Goal: Task Accomplishment & Management: Manage account settings

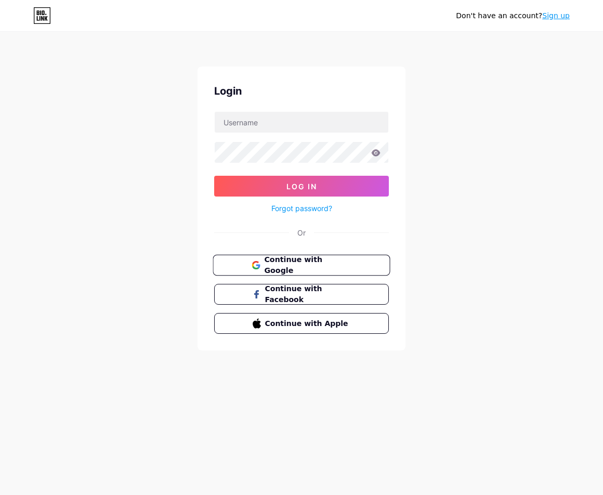
click at [310, 265] on span "Continue with Google" at bounding box center [307, 265] width 87 height 22
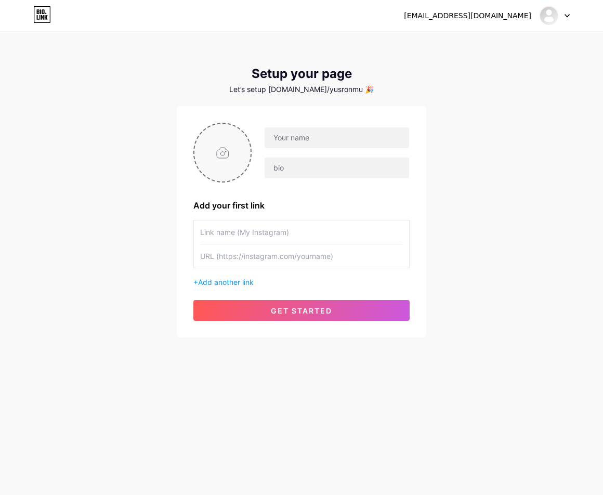
click at [221, 147] on input "file" at bounding box center [222, 153] width 56 height 58
type input "C:\fakepath\xxo3966A.png"
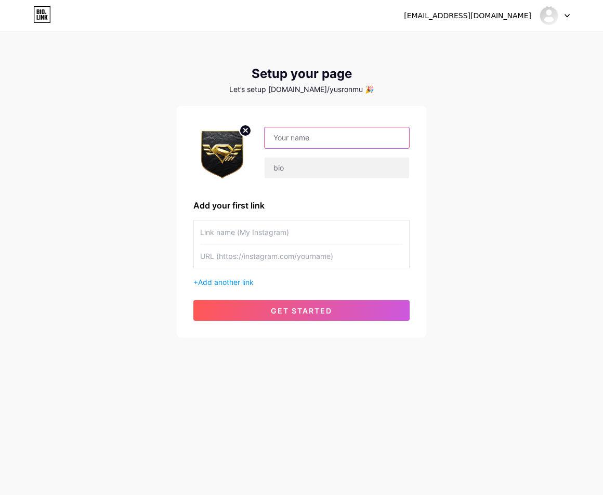
click at [343, 137] on input "text" at bounding box center [337, 137] width 144 height 21
type input "Sintotogacor02"
click at [237, 230] on input "text" at bounding box center [301, 231] width 203 height 23
paste input "LOGIN SINTOTO"
type input "LOGIN SINTOTO"
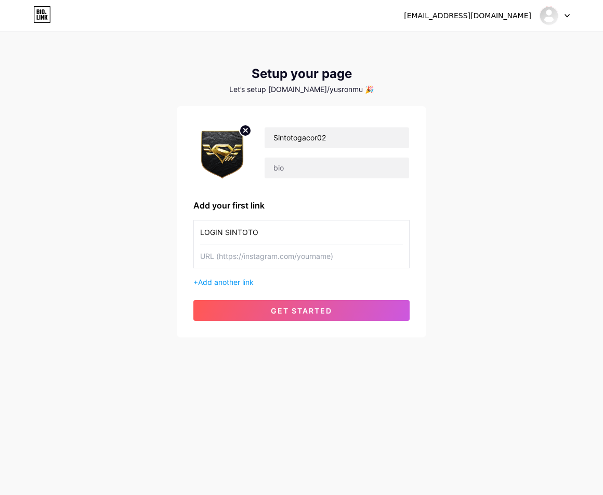
click at [311, 261] on input "text" at bounding box center [301, 255] width 203 height 23
paste input "[URL][DOMAIN_NAME]"
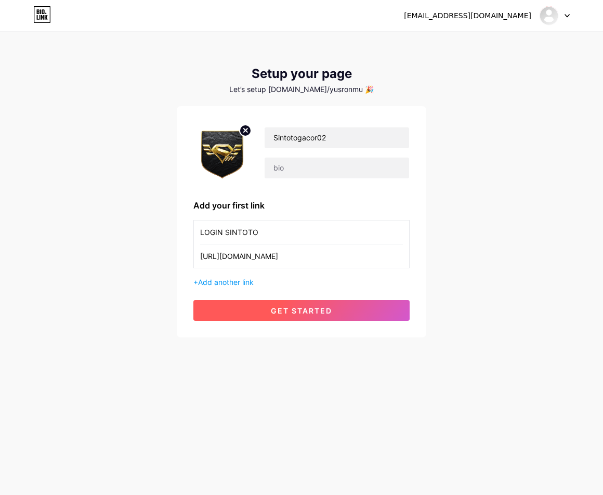
type input "[URL][DOMAIN_NAME]"
click at [307, 301] on button "get started" at bounding box center [301, 310] width 216 height 21
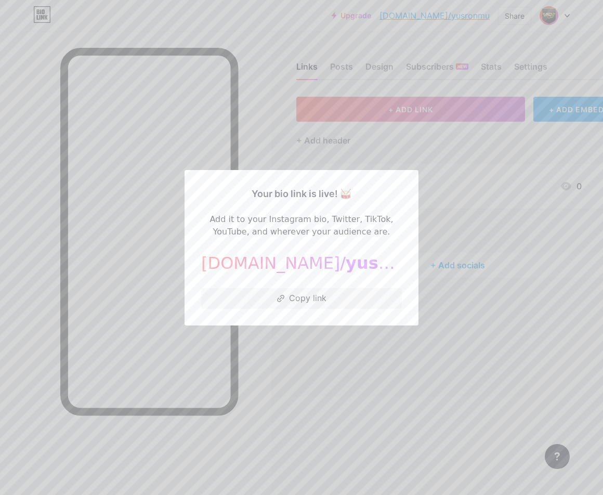
drag, startPoint x: 287, startPoint y: 294, endPoint x: 286, endPoint y: 279, distance: 14.6
click at [285, 285] on div "Your bio link is live! 🥁 Add it to your Instagram bio, Twitter, TikTok, YouTube…" at bounding box center [301, 248] width 201 height 122
click at [280, 297] on icon at bounding box center [280, 298] width 7 height 7
click at [244, 351] on div at bounding box center [301, 247] width 603 height 495
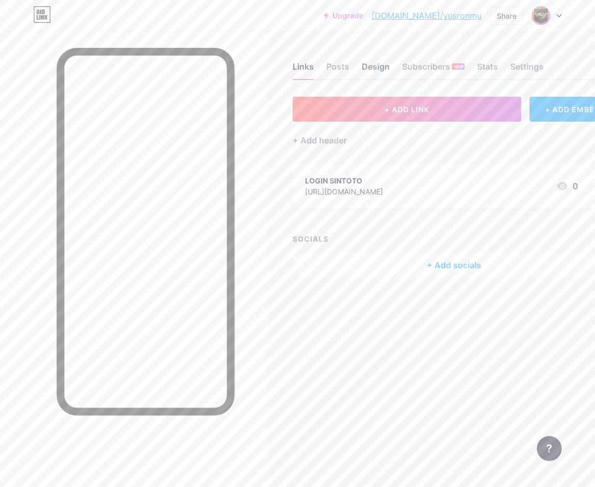
click at [380, 61] on div "Design" at bounding box center [376, 69] width 28 height 19
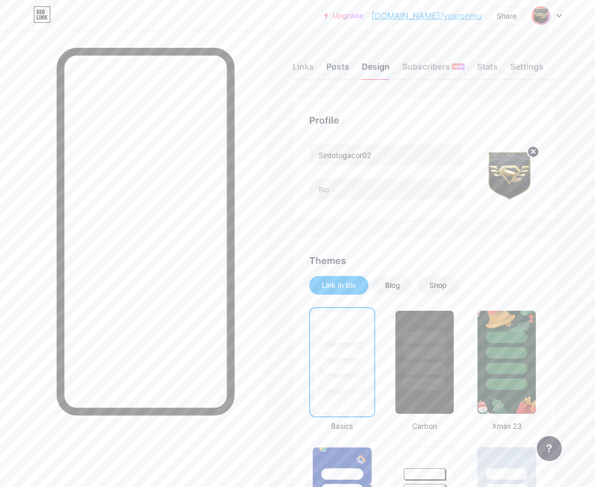
click at [343, 64] on div "Posts" at bounding box center [337, 69] width 23 height 19
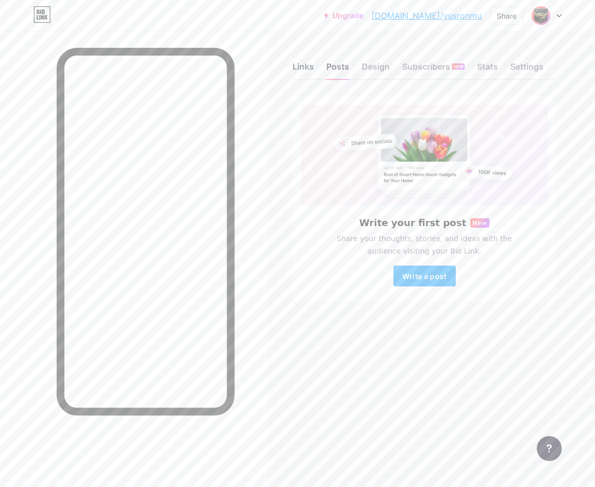
click at [312, 67] on div "Links" at bounding box center [303, 69] width 21 height 19
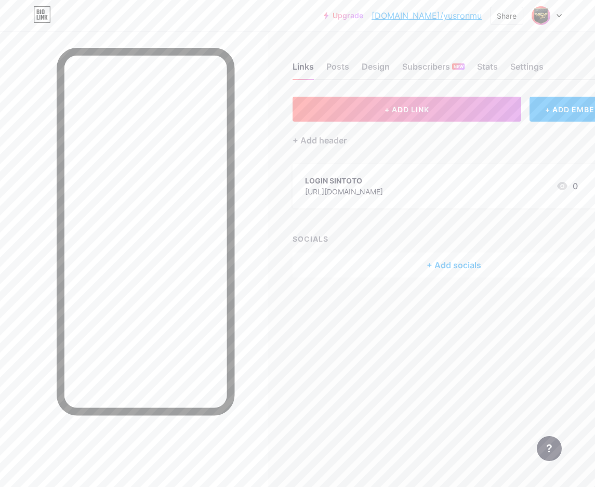
drag, startPoint x: 477, startPoint y: 191, endPoint x: 566, endPoint y: 118, distance: 115.7
click at [549, 219] on div "+ ADD LINK + ADD EMBED + Add header LOGIN SINTOTO [URL][DOMAIN_NAME] 0 SOCIALS …" at bounding box center [454, 187] width 323 height 181
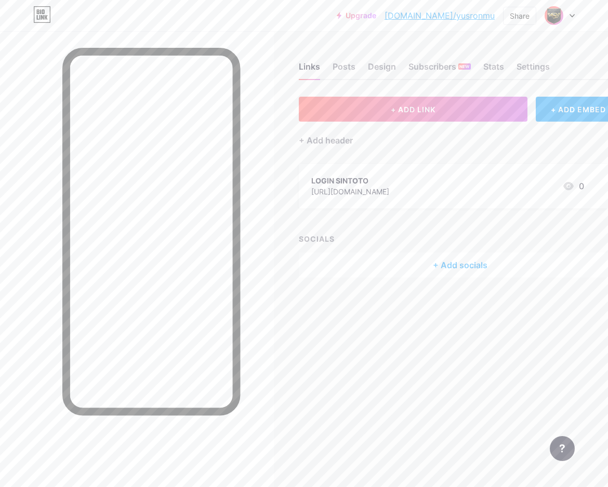
click at [578, 186] on div "0" at bounding box center [573, 186] width 22 height 12
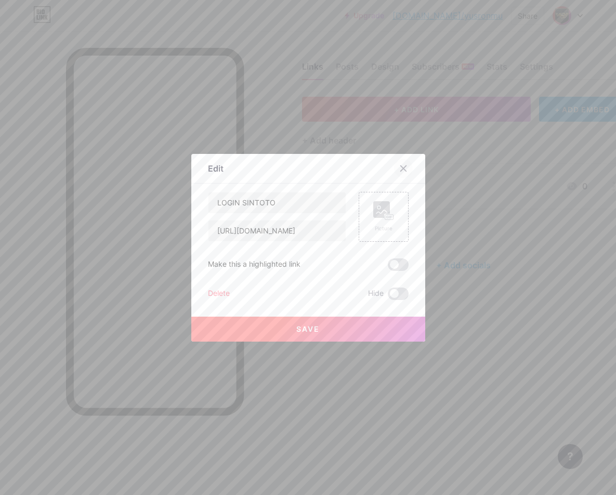
click at [407, 169] on div at bounding box center [403, 168] width 19 height 19
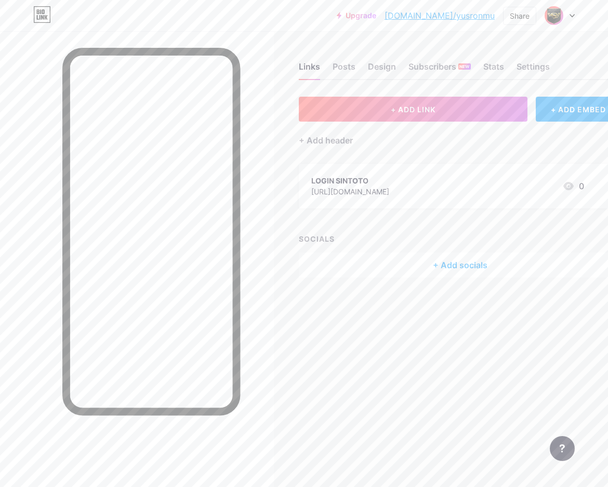
click at [588, 179] on div "LOGIN SINTOTO [URL][DOMAIN_NAME] 0" at bounding box center [460, 186] width 323 height 45
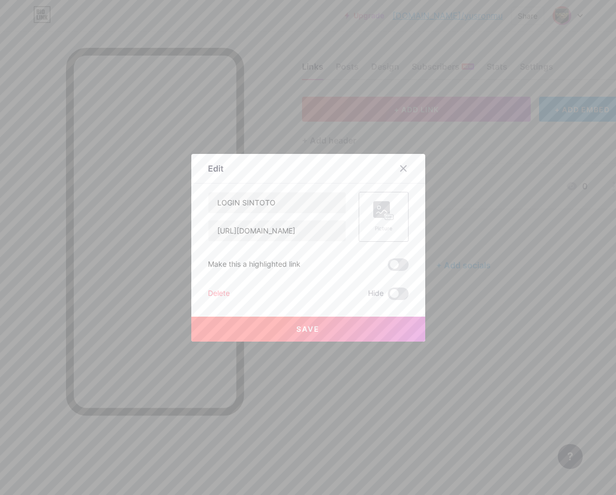
click at [379, 214] on rect at bounding box center [381, 209] width 17 height 17
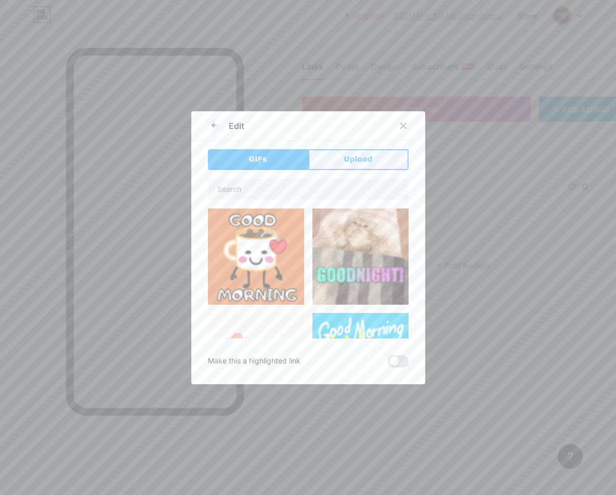
click at [329, 159] on button "Upload" at bounding box center [358, 159] width 100 height 21
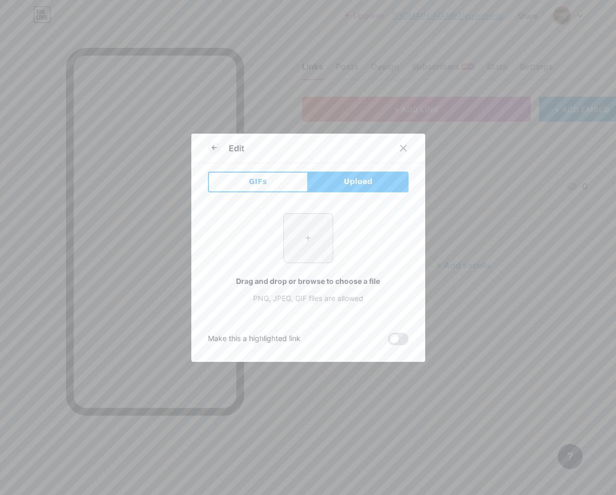
click at [289, 231] on input "file" at bounding box center [308, 238] width 49 height 49
type input "C:\fakepath\xxo3966A.png"
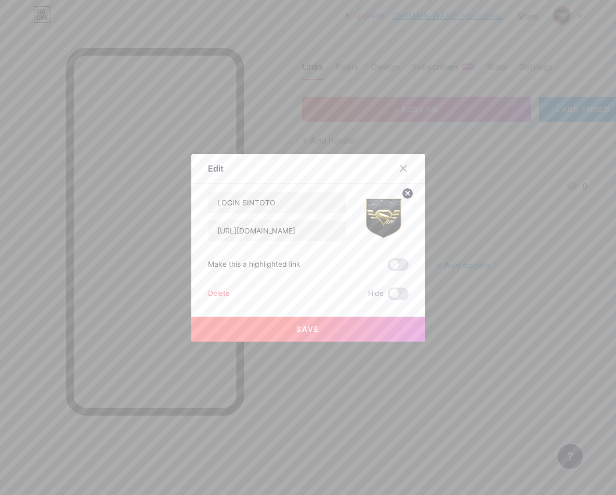
click at [285, 334] on button "Save" at bounding box center [308, 329] width 234 height 25
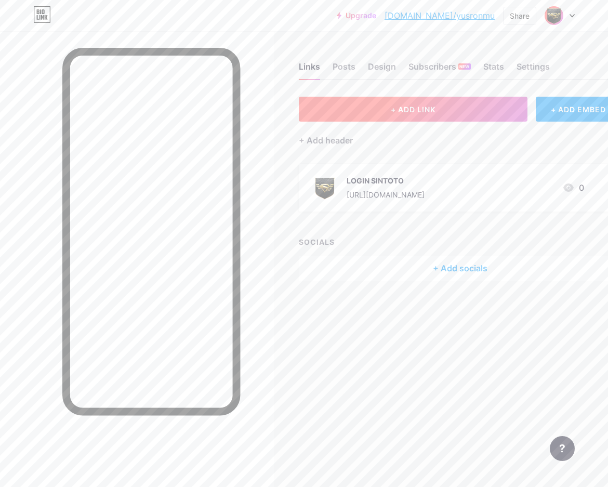
click at [449, 117] on button "+ ADD LINK" at bounding box center [413, 109] width 229 height 25
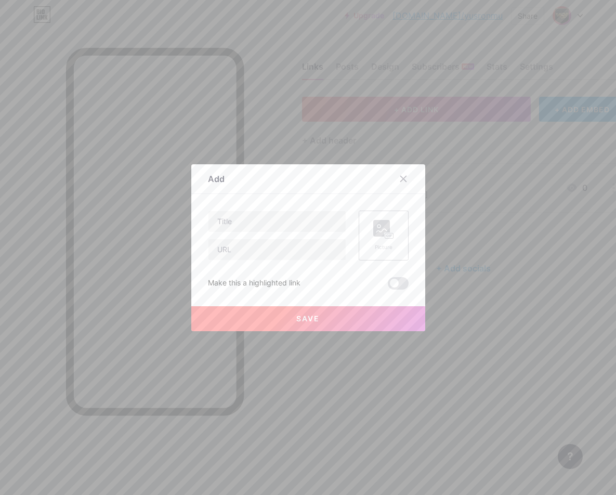
click at [400, 230] on div "Picture" at bounding box center [384, 235] width 50 height 50
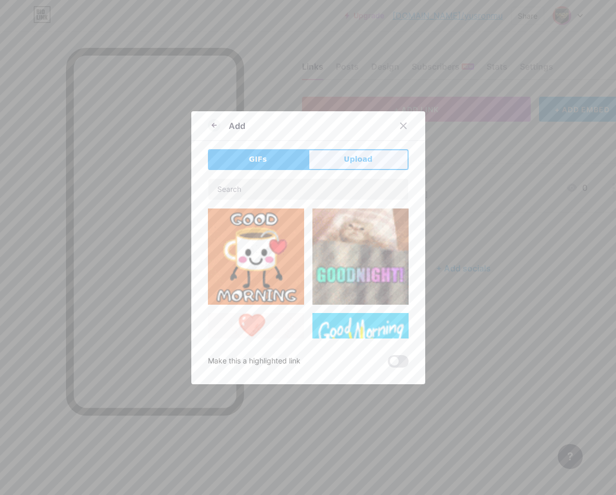
click at [350, 157] on span "Upload" at bounding box center [358, 159] width 29 height 11
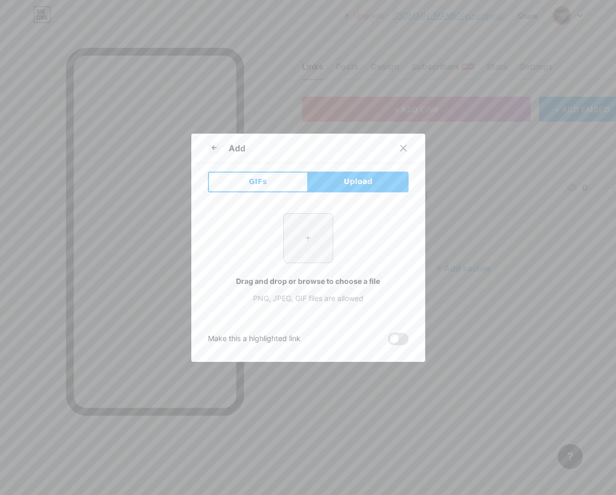
click at [313, 240] on input "file" at bounding box center [308, 238] width 49 height 49
type input "C:\fakepath\xxo3966A.png"
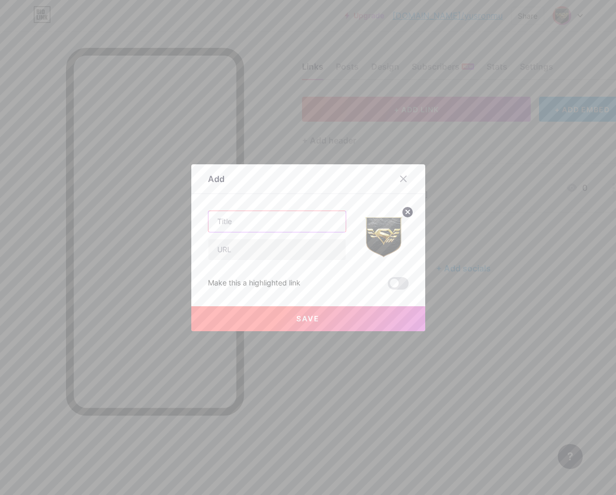
click at [248, 224] on input "text" at bounding box center [276, 221] width 137 height 21
click at [280, 223] on input "text" at bounding box center [276, 221] width 137 height 21
click at [267, 240] on input "text" at bounding box center [276, 249] width 137 height 21
paste input "[URL][DOMAIN_NAME]"
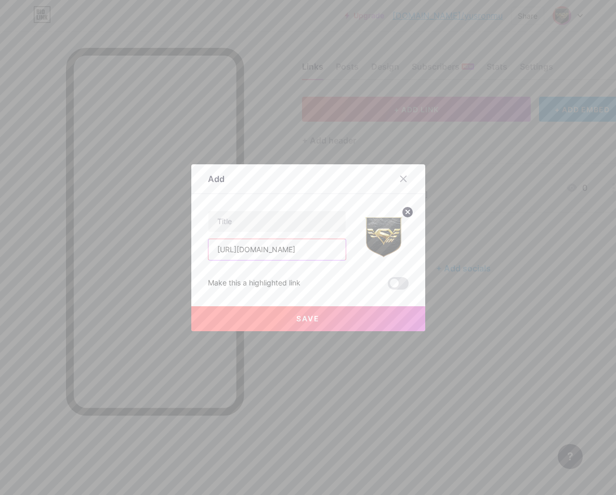
type input "[URL][DOMAIN_NAME]"
click at [250, 225] on input "text" at bounding box center [276, 221] width 137 height 21
paste input "DAFTAR SINTOTO"
type input "DAFTAR SINTOTO"
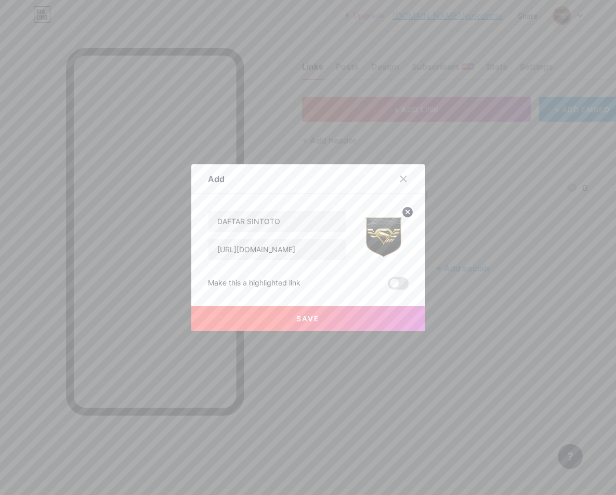
click at [323, 317] on button "Save" at bounding box center [308, 318] width 234 height 25
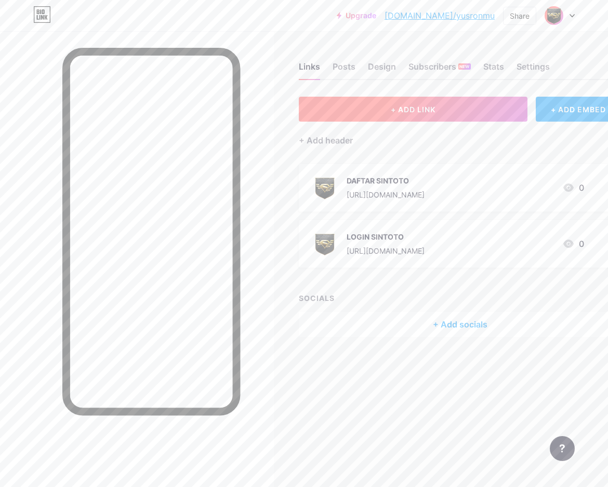
click at [500, 110] on button "+ ADD LINK" at bounding box center [413, 109] width 229 height 25
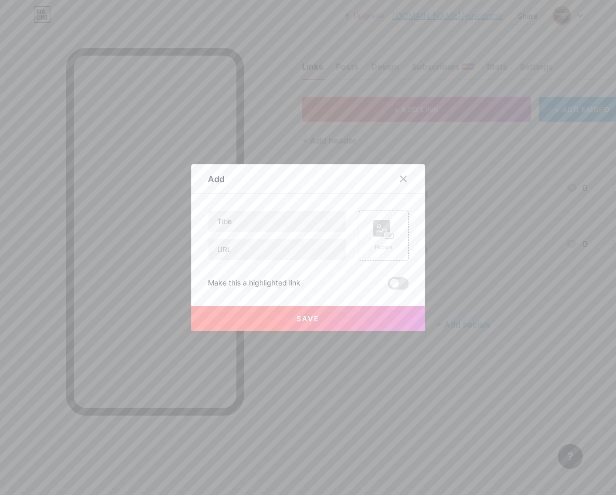
click at [409, 239] on div "Add Content YouTube Play YouTube video without leaving your page. ADD Vimeo Pla…" at bounding box center [308, 247] width 234 height 167
click at [393, 239] on div "Picture" at bounding box center [384, 235] width 50 height 50
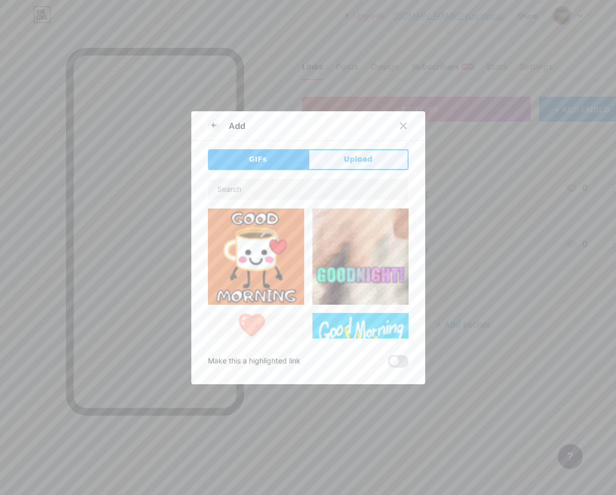
click at [350, 157] on span "Upload" at bounding box center [358, 159] width 29 height 11
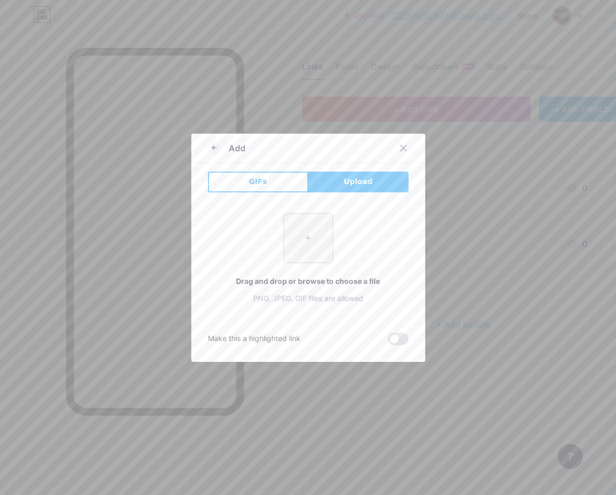
click at [295, 241] on input "file" at bounding box center [308, 238] width 49 height 49
type input "C:\fakepath\xxo3966A.png"
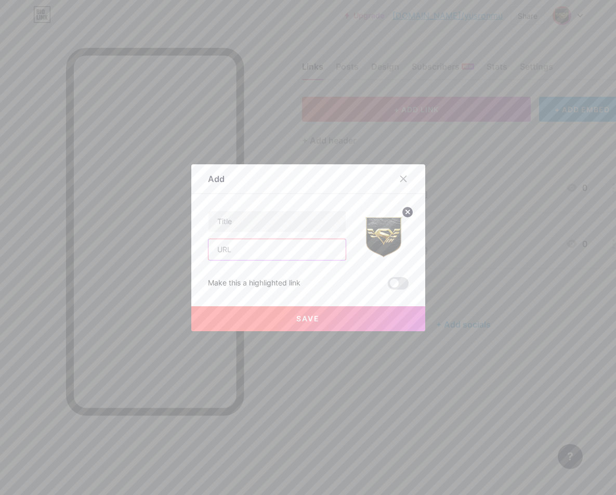
click at [232, 247] on input "text" at bounding box center [276, 249] width 137 height 21
paste input "[URL][DOMAIN_NAME]"
type input "[URL][DOMAIN_NAME]"
click at [232, 222] on input "text" at bounding box center [276, 221] width 137 height 21
paste input "RTP GACOR"
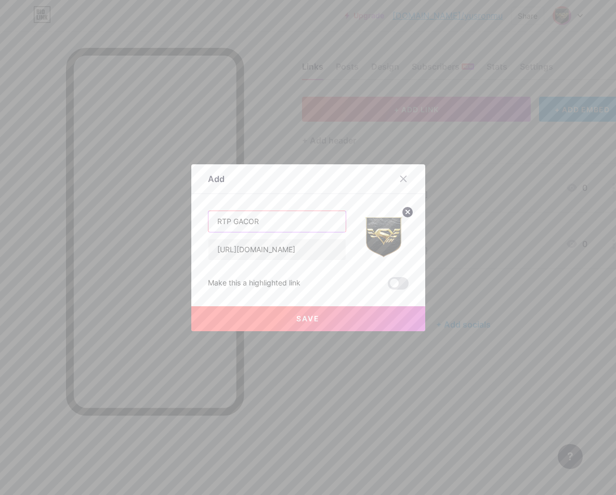
type input "RTP GACOR"
click at [359, 326] on button "Save" at bounding box center [308, 318] width 234 height 25
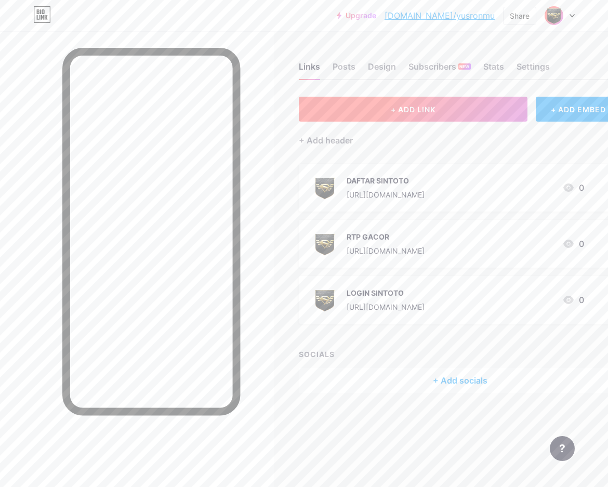
click at [495, 114] on button "+ ADD LINK" at bounding box center [413, 109] width 229 height 25
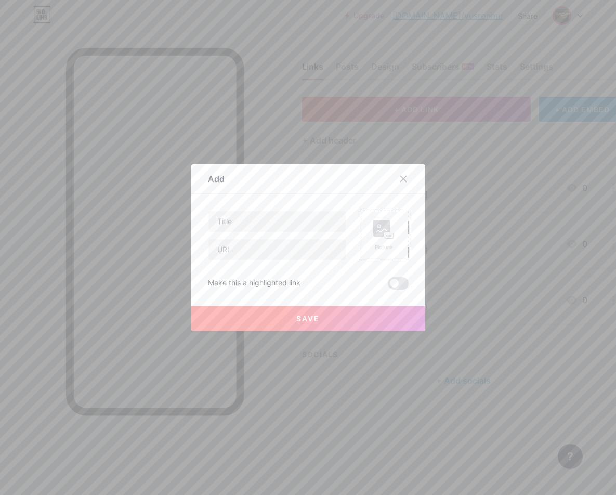
click at [388, 217] on div "Picture" at bounding box center [384, 235] width 50 height 50
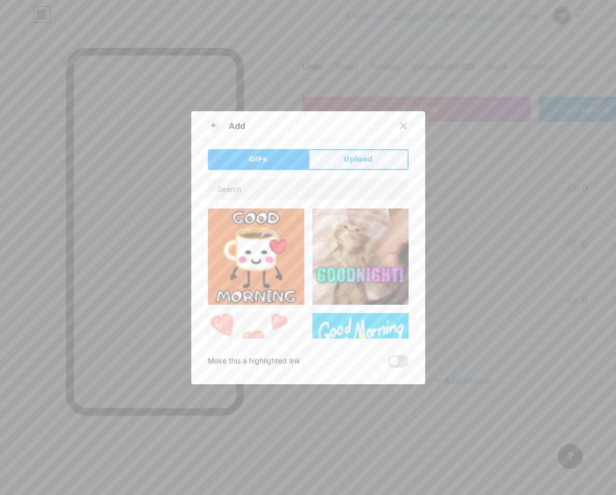
click at [344, 159] on span "Upload" at bounding box center [358, 159] width 29 height 11
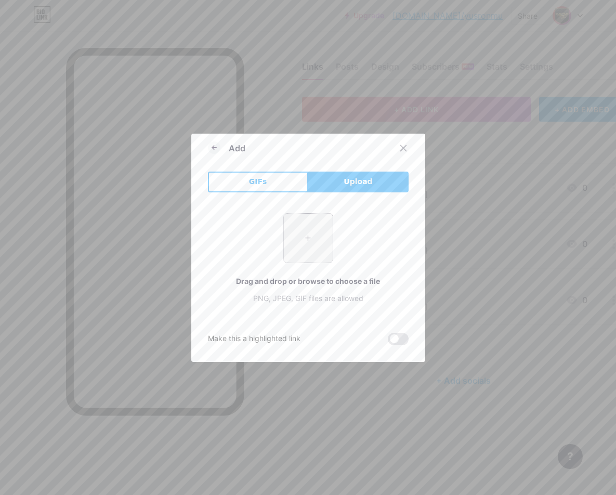
click at [289, 239] on input "file" at bounding box center [308, 238] width 49 height 49
type input "C:\fakepath\xxo3966A.png"
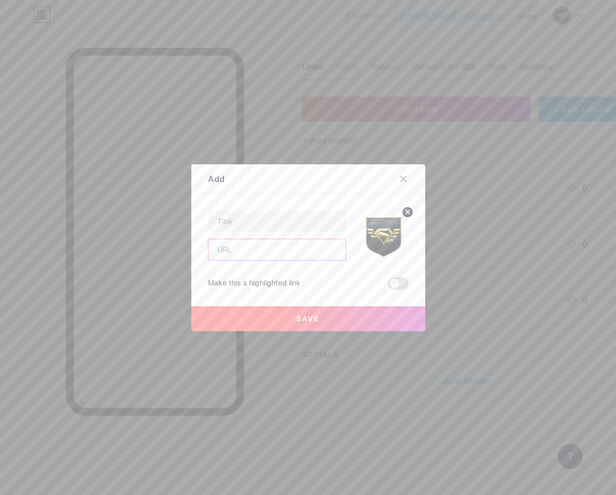
click at [229, 252] on input "text" at bounding box center [276, 249] width 137 height 21
paste input "[URL][DOMAIN_NAME]"
type input "[URL][DOMAIN_NAME]"
click at [346, 211] on div at bounding box center [377, 235] width 62 height 50
click at [279, 228] on input "text" at bounding box center [276, 221] width 137 height 21
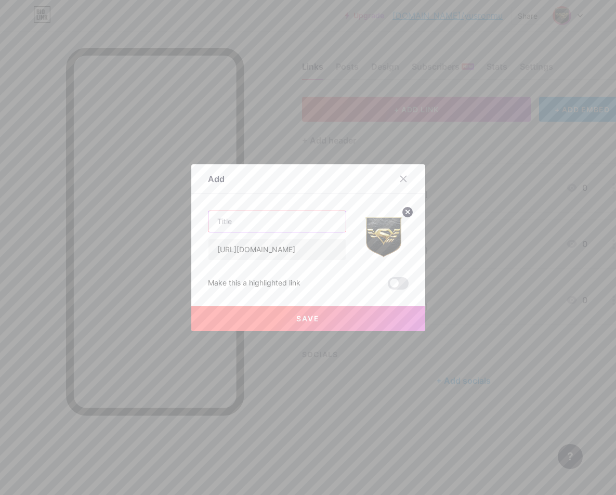
paste input "LIVE BOLA"
type input "LIVE BOLA"
click at [311, 317] on span "Save" at bounding box center [307, 318] width 23 height 9
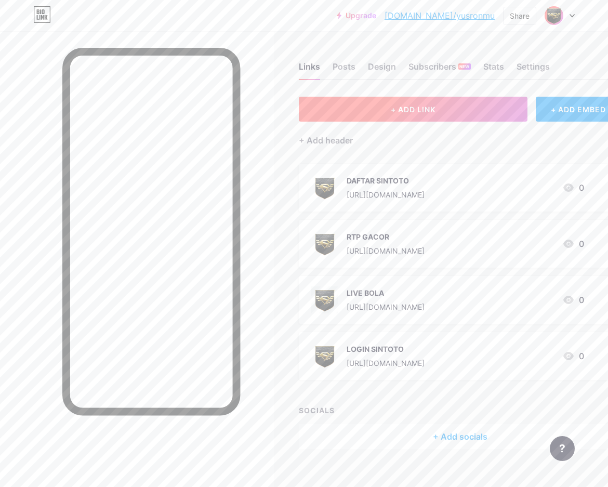
click at [370, 109] on button "+ ADD LINK" at bounding box center [413, 109] width 229 height 25
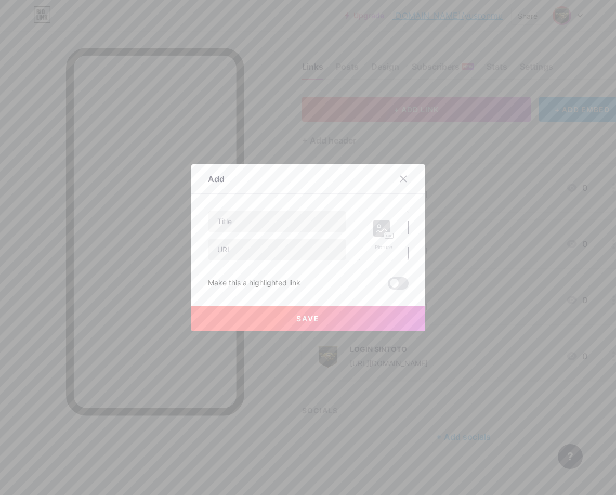
click at [375, 234] on rect at bounding box center [381, 228] width 17 height 17
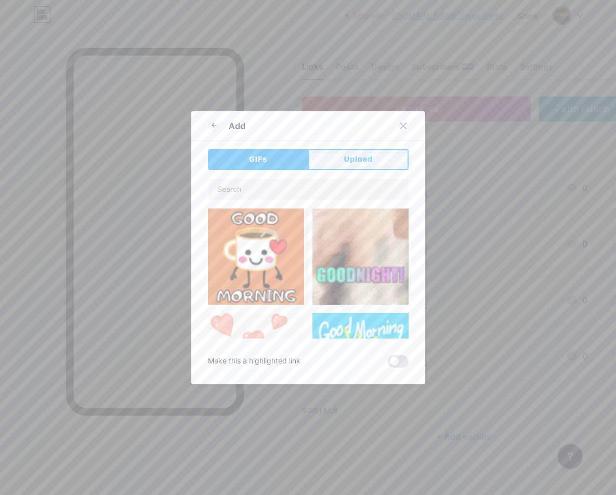
click at [328, 164] on button "Upload" at bounding box center [358, 159] width 100 height 21
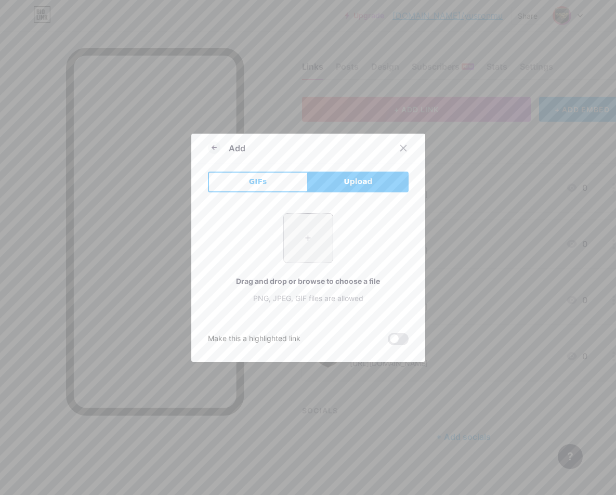
click at [303, 227] on input "file" at bounding box center [308, 238] width 49 height 49
type input "C:\fakepath\xxo3966A.png"
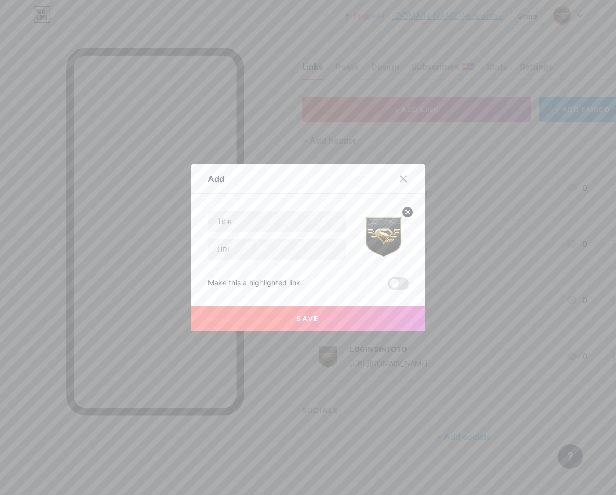
click at [270, 323] on button "Save" at bounding box center [308, 318] width 234 height 25
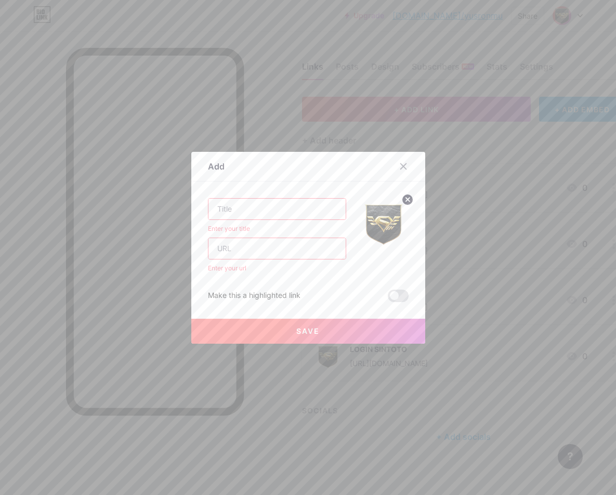
click at [252, 251] on input "text" at bounding box center [276, 248] width 137 height 21
paste input "[URL][DOMAIN_NAME]"
type input "[URL][DOMAIN_NAME]"
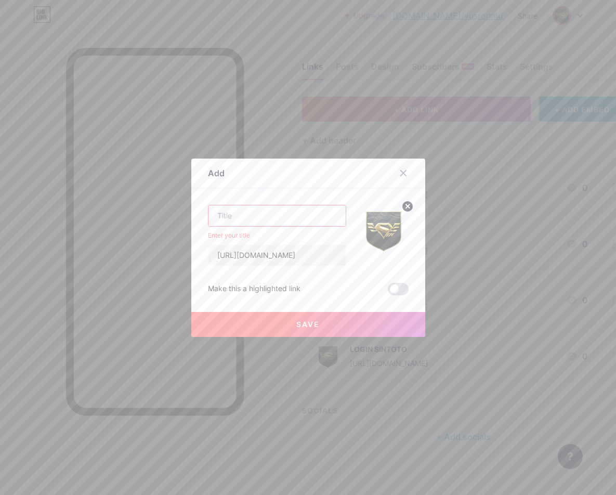
click at [283, 209] on input "text" at bounding box center [276, 215] width 137 height 21
click at [260, 222] on input "text" at bounding box center [276, 215] width 137 height 21
paste input "LIVE BOLA"
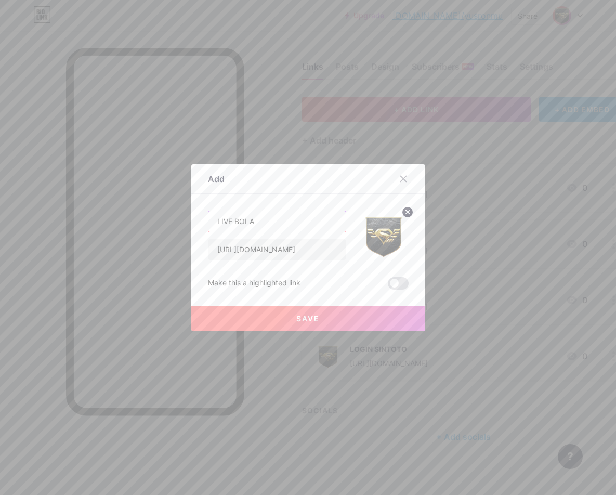
type input "LIVE BOLA"
click at [296, 319] on span "Save" at bounding box center [307, 318] width 23 height 9
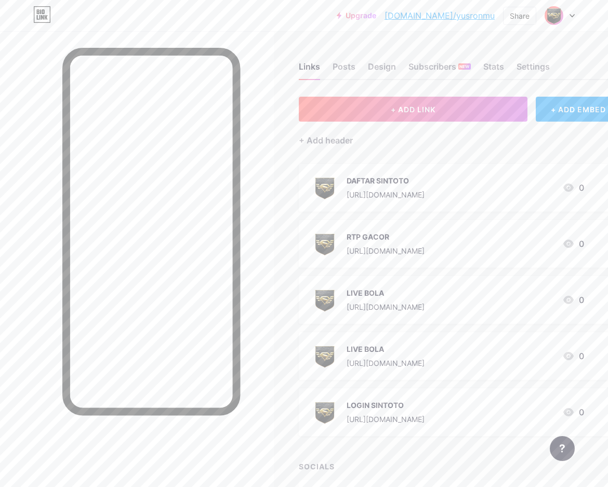
click at [574, 354] on icon at bounding box center [568, 356] width 10 height 8
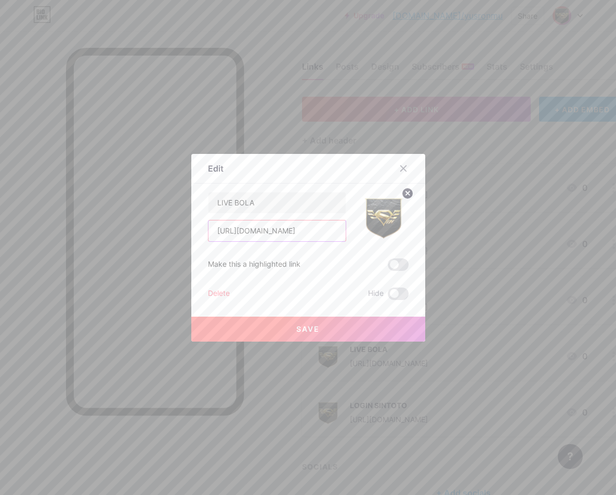
click at [293, 233] on input "[URL][DOMAIN_NAME]" at bounding box center [276, 230] width 137 height 21
paste input "facebooklxgroup"
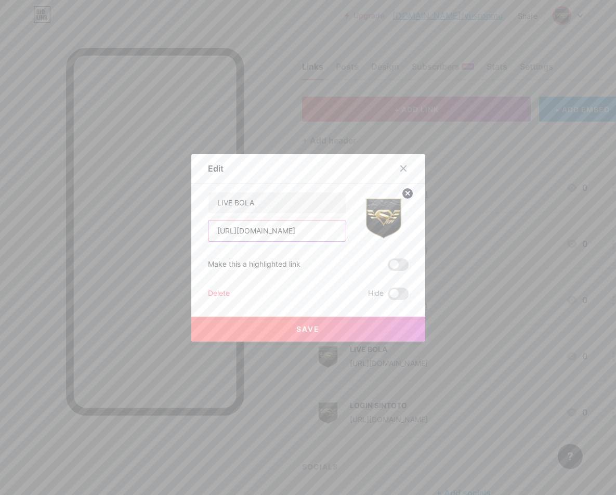
type input "[URL][DOMAIN_NAME]"
click at [258, 201] on input "LIVE BOLA" at bounding box center [276, 202] width 137 height 21
paste input "GROUP FACEBOOK"
type input "GROUP FACEBOOK"
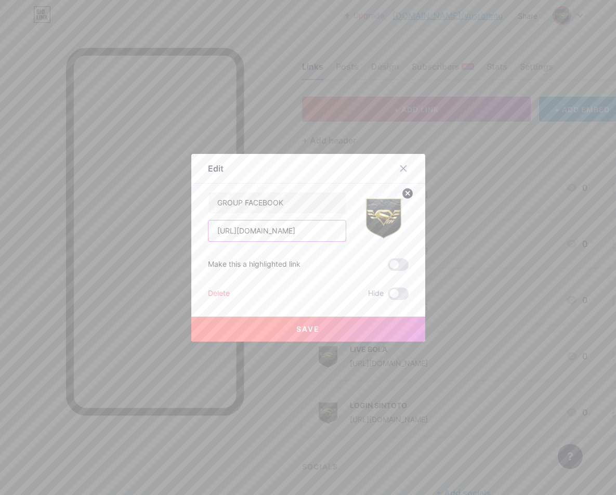
click at [307, 237] on input "[URL][DOMAIN_NAME]" at bounding box center [276, 230] width 137 height 21
click at [318, 333] on button "Save" at bounding box center [308, 329] width 234 height 25
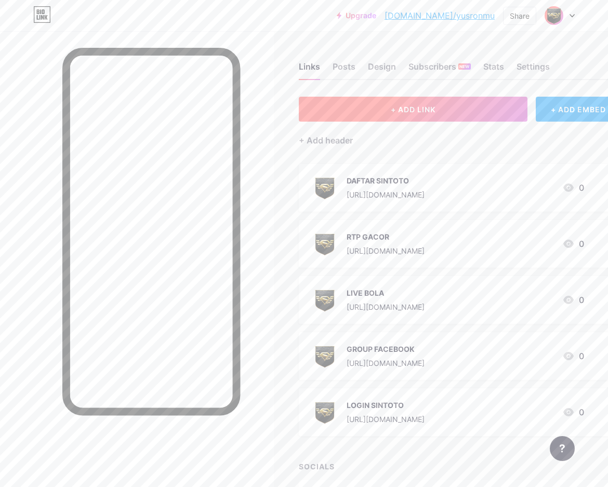
click at [389, 111] on button "+ ADD LINK" at bounding box center [413, 109] width 229 height 25
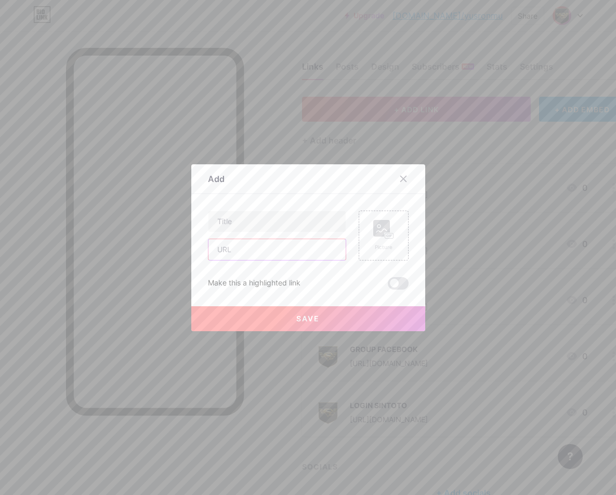
click at [288, 253] on input "text" at bounding box center [276, 249] width 137 height 21
paste input "[URL][DOMAIN_NAME]"
type input "[URL][DOMAIN_NAME]"
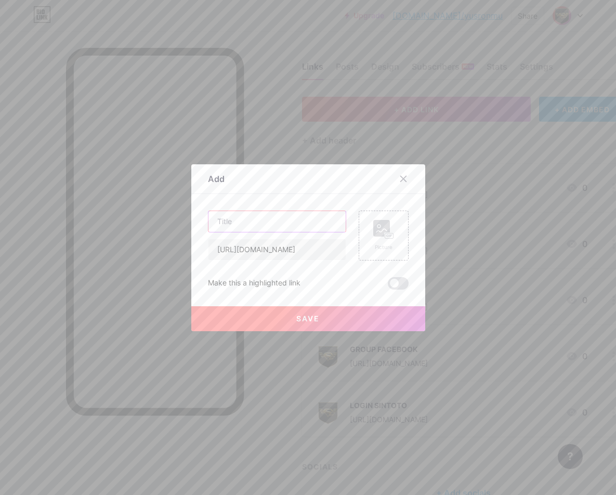
drag, startPoint x: 252, startPoint y: 223, endPoint x: 323, endPoint y: 223, distance: 71.2
click at [252, 223] on input "text" at bounding box center [276, 221] width 137 height 21
paste input "WHATSAPP"
type input "WHATSAPP"
click at [377, 227] on circle at bounding box center [378, 226] width 3 height 3
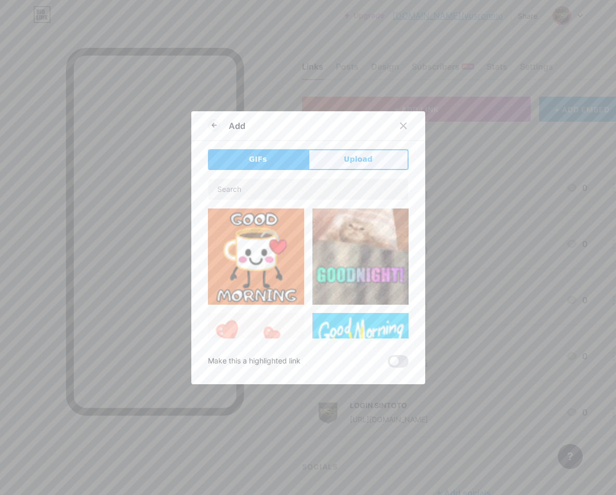
click at [346, 162] on span "Upload" at bounding box center [358, 159] width 29 height 11
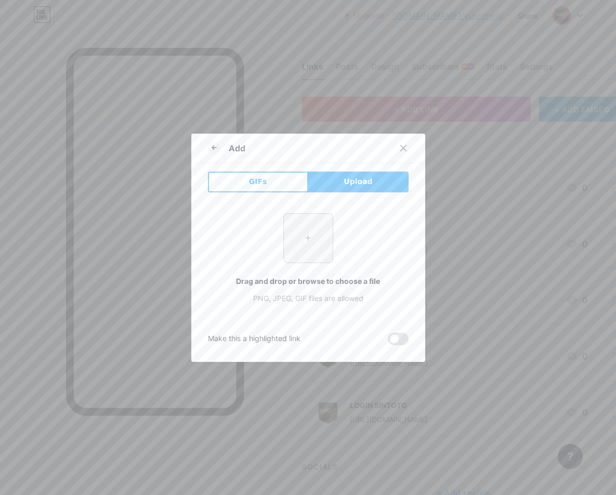
click at [308, 243] on input "file" at bounding box center [308, 238] width 49 height 49
type input "C:\fakepath\xxo3966A.png"
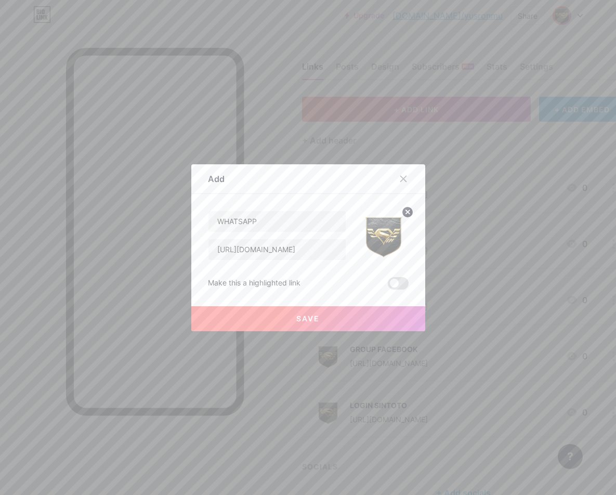
click at [290, 330] on button "Save" at bounding box center [308, 318] width 234 height 25
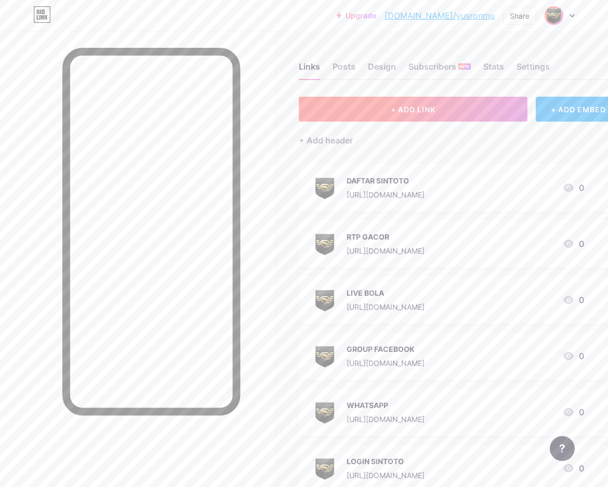
click at [400, 104] on button "+ ADD LINK" at bounding box center [413, 109] width 229 height 25
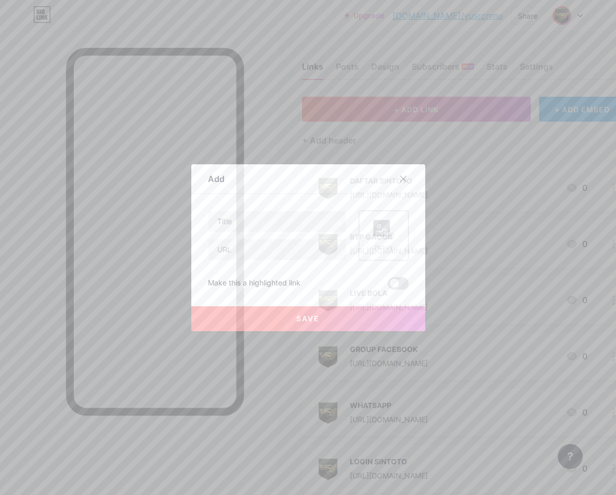
click at [365, 240] on div "Picture" at bounding box center [384, 235] width 50 height 50
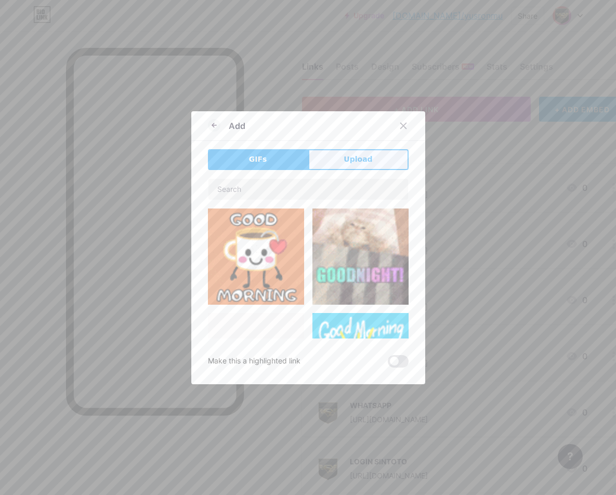
drag, startPoint x: 303, startPoint y: 163, endPoint x: 315, endPoint y: 164, distance: 12.0
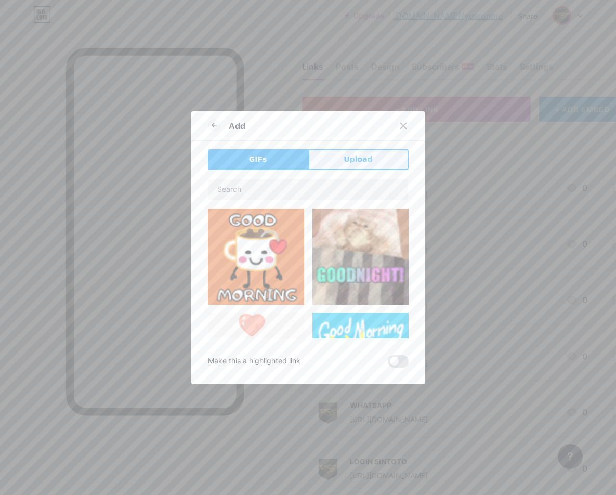
click at [305, 163] on div "GIFs Upload" at bounding box center [308, 159] width 201 height 21
click at [307, 172] on div "GIFs Upload Content YouTube Play YouTube video without leaving your page. ADD V…" at bounding box center [308, 258] width 201 height 218
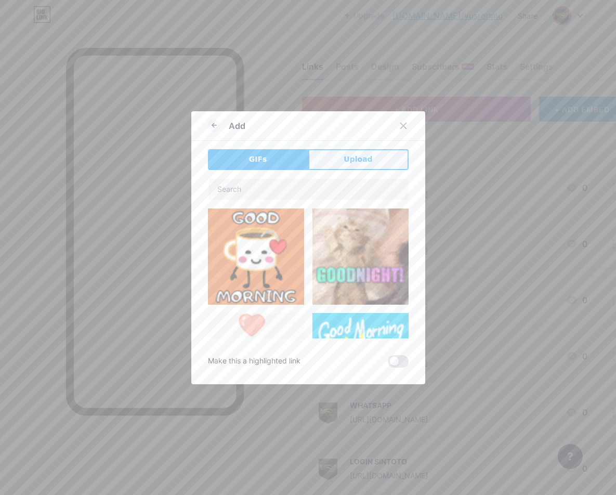
click at [325, 163] on button "Upload" at bounding box center [358, 159] width 100 height 21
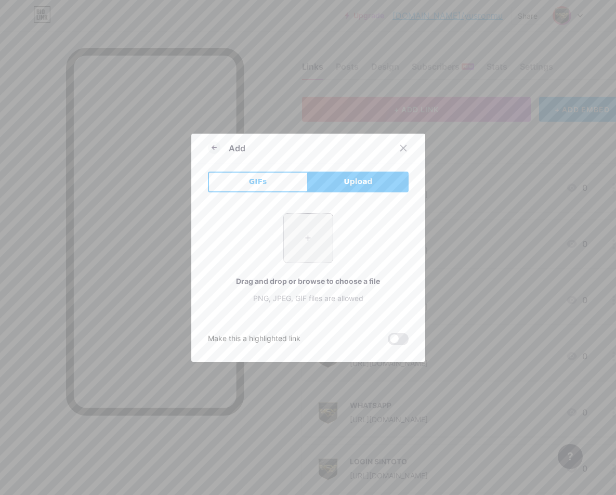
click at [293, 240] on input "file" at bounding box center [308, 238] width 49 height 49
type input "C:\fakepath\xxo3966A.png"
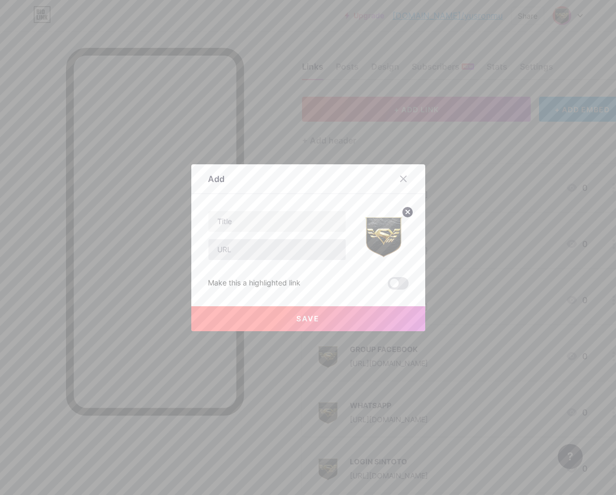
drag, startPoint x: 305, startPoint y: 285, endPoint x: 274, endPoint y: 255, distance: 43.4
click at [311, 255] on div "Make this a highlighted link Save" at bounding box center [308, 249] width 201 height 79
click at [261, 221] on input "text" at bounding box center [276, 221] width 137 height 21
paste input "TELEGRAM"
type input "TELEGRAM"
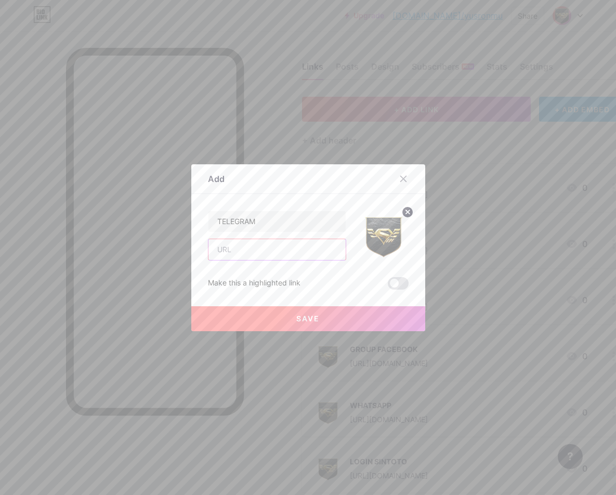
click at [281, 257] on input "text" at bounding box center [276, 249] width 137 height 21
paste input "[URL][DOMAIN_NAME]"
type input "[URL][DOMAIN_NAME]"
click at [307, 321] on span "Save" at bounding box center [307, 318] width 23 height 9
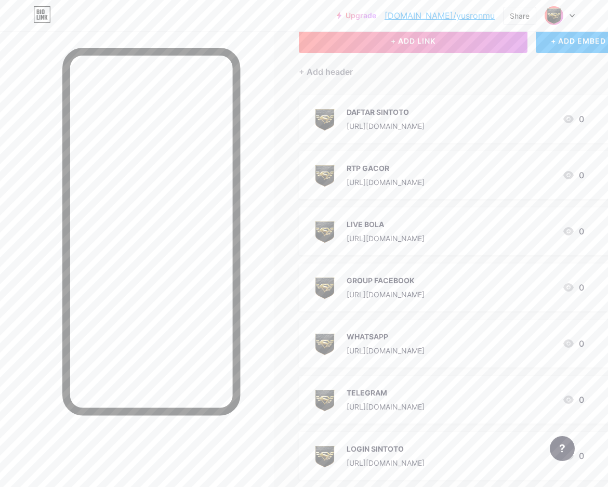
scroll to position [182, 0]
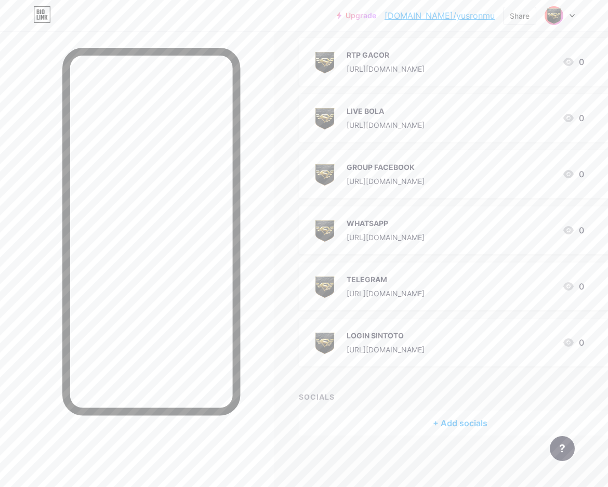
drag, startPoint x: 573, startPoint y: 342, endPoint x: 547, endPoint y: 210, distance: 134.5
click at [547, 210] on span "DAFTAR SINTOTO [URL][DOMAIN_NAME] 0 RTP GACOR [URL][DOMAIN_NAME] 0 LIVE BOLA [U…" at bounding box center [460, 174] width 323 height 385
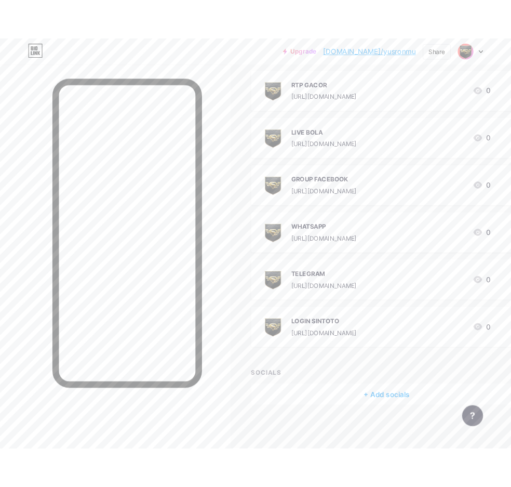
scroll to position [174, 0]
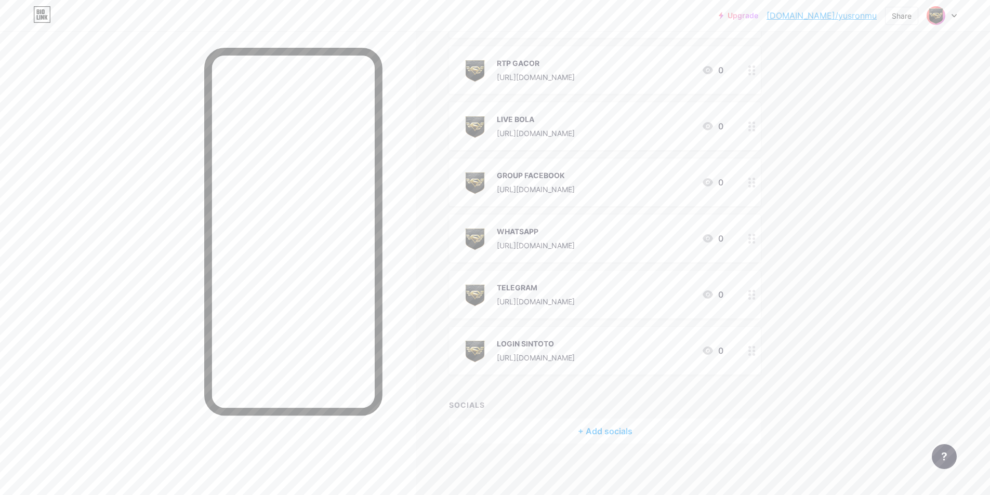
click at [602, 315] on div "Upgrade [DOMAIN_NAME]/yusron... [DOMAIN_NAME]/yusronmu Share Switch accounts Si…" at bounding box center [495, 160] width 990 height 669
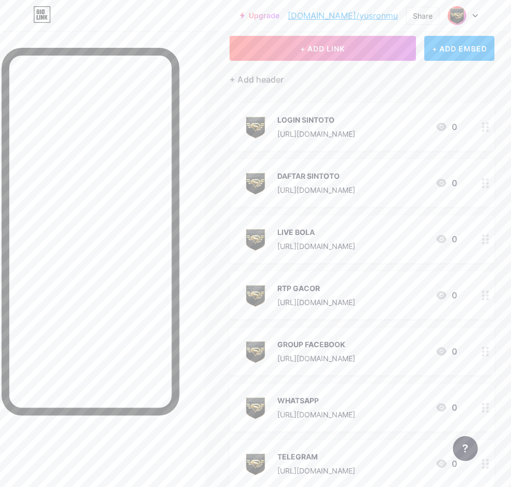
scroll to position [0, 0]
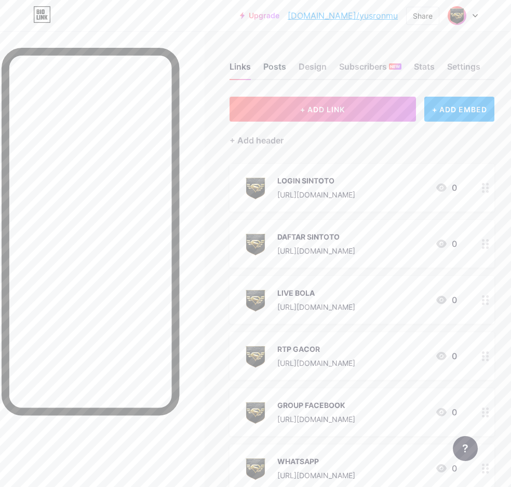
click at [275, 63] on div "Posts" at bounding box center [274, 69] width 23 height 19
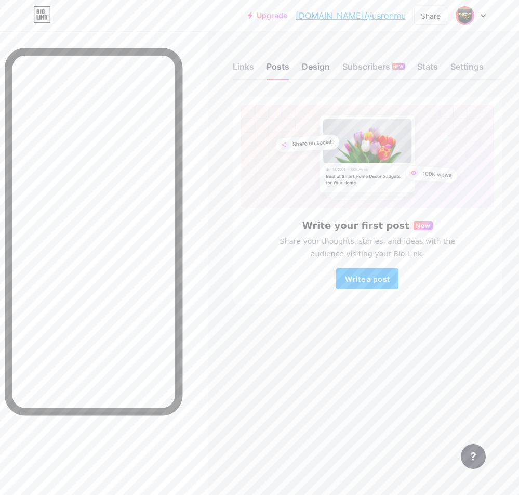
click at [325, 70] on div "Design" at bounding box center [316, 69] width 28 height 19
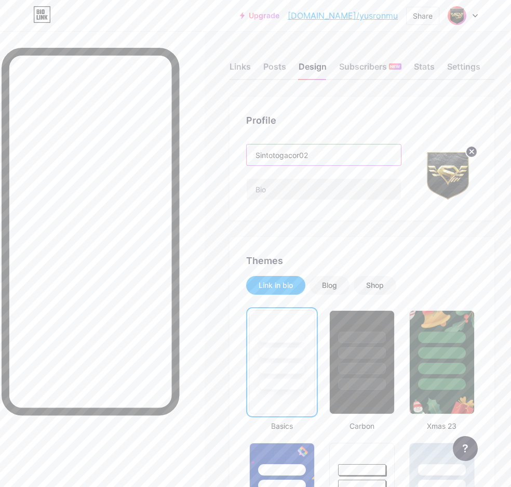
click at [361, 150] on input "Sintotogacor02" at bounding box center [324, 154] width 154 height 21
paste input "COMTOTO Slot Gacor Hari Ini Versi Admin"
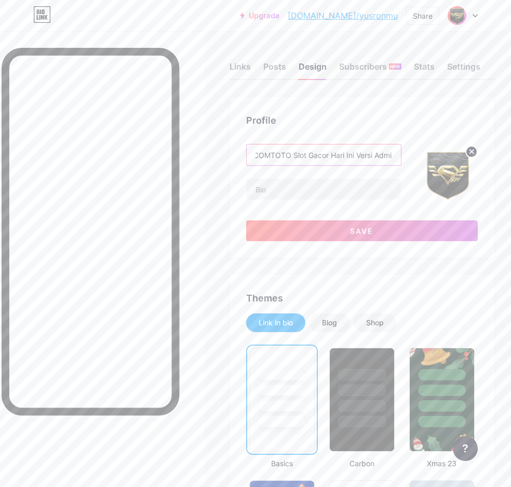
click at [281, 154] on input "COMTOTO Slot Gacor Hari Ini Versi Admin" at bounding box center [324, 154] width 154 height 21
click at [318, 159] on input "Sintoto Slot Gacor Hari Ini Versi Admin" at bounding box center [324, 154] width 154 height 21
click at [279, 155] on input "Sintoto Slot Gacor Hari Ini Versi Admin" at bounding box center [324, 154] width 154 height 21
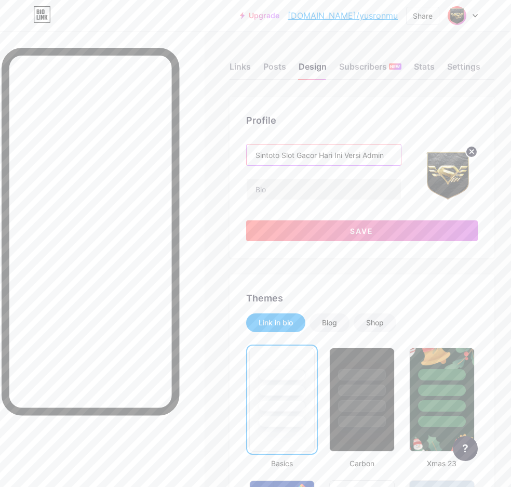
drag, startPoint x: 279, startPoint y: 155, endPoint x: 389, endPoint y: 153, distance: 110.2
click at [389, 153] on input "Sintoto Slot Gacor Hari Ini Versi Admin" at bounding box center [324, 154] width 154 height 21
paste input "COMTOTO Slot Pragmatic Demo Gacor"
click at [262, 152] on input "COMTOTO Slot Pragmatic Demo Gacor" at bounding box center [324, 154] width 154 height 21
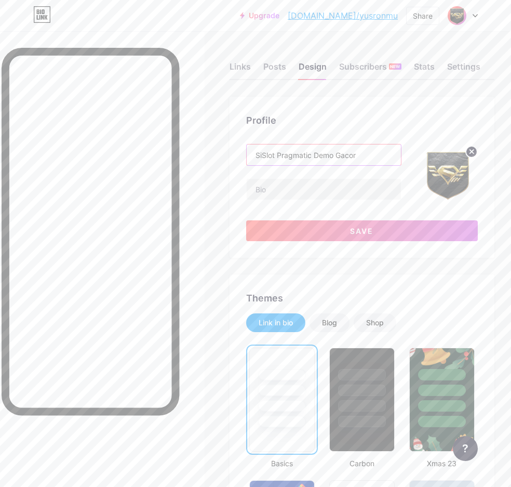
click at [324, 152] on input "SiSlot Pragmatic Demo Gacor" at bounding box center [324, 154] width 154 height 21
paste input "CUANTOTO [GEOGRAPHIC_DATA] Slot Maxwin Setiap Malam"
click at [267, 153] on input "CUANTOTO [GEOGRAPHIC_DATA] Slot Maxwin Setiap Malam" at bounding box center [324, 154] width 154 height 21
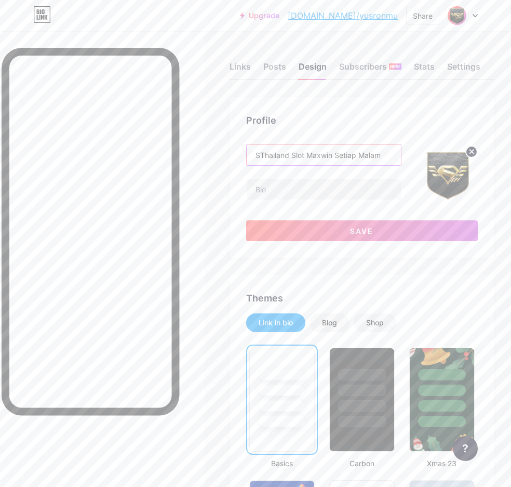
scroll to position [0, 0]
click at [271, 152] on input "SintotoThailand Slot Maxwin Setiap Malam" at bounding box center [324, 154] width 154 height 21
click at [257, 160] on input "SintotoThailand Slot Maxwin Setiap Malam" at bounding box center [324, 154] width 154 height 21
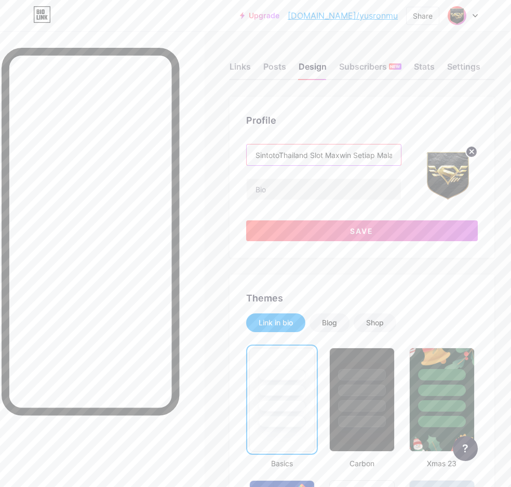
click at [281, 149] on input "SintotoThailand Slot Maxwin Setiap Malam" at bounding box center [324, 154] width 154 height 21
click at [278, 153] on input "SintotoThailand Slot Maxwin Setiap Malam" at bounding box center [324, 154] width 154 height 21
click at [276, 154] on input "SintotoThailand Slot Maxwin Setiap Malam" at bounding box center [324, 154] width 154 height 21
click at [262, 158] on input "Sintoto [GEOGRAPHIC_DATA] Slot Maxwin Setiap Malam" at bounding box center [324, 154] width 154 height 21
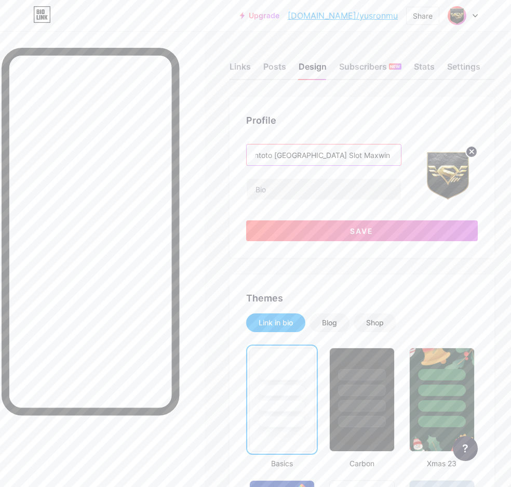
drag, startPoint x: 262, startPoint y: 158, endPoint x: 399, endPoint y: 154, distance: 136.7
click at [399, 154] on input "Sintoto [GEOGRAPHIC_DATA] Slot Maxwin Setiap Malam" at bounding box center [324, 154] width 154 height 21
type input "Sintoto [GEOGRAPHIC_DATA] Slot Maxwin Setiap Malam"
click at [303, 178] on div "Sintoto [GEOGRAPHIC_DATA] Slot Maxwin Setiap Malam" at bounding box center [323, 174] width 155 height 60
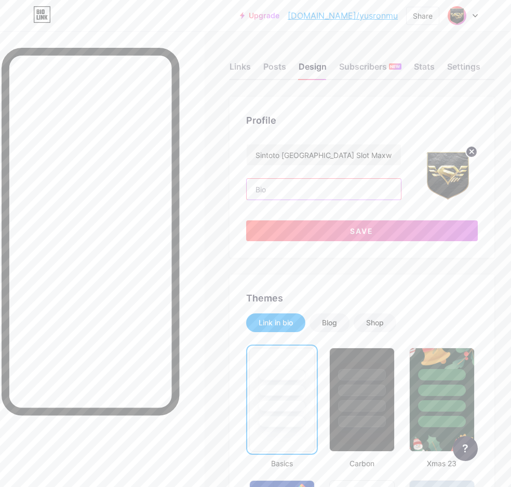
click at [314, 198] on input "text" at bounding box center [324, 189] width 154 height 21
paste input "adalah sebuah situs [PERSON_NAME] online yang mengklaim menyediakan berbagai pe…"
click at [302, 151] on input "Sintoto [GEOGRAPHIC_DATA] Slot Maxwin Setiap Malam" at bounding box center [324, 154] width 154 height 21
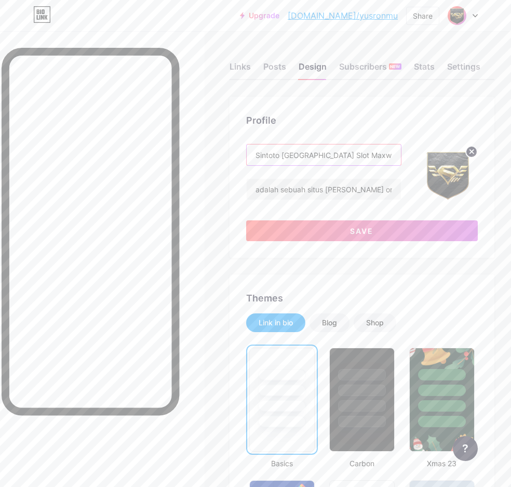
click at [302, 151] on input "Sintoto [GEOGRAPHIC_DATA] Slot Maxwin Setiap Malam" at bounding box center [324, 154] width 154 height 21
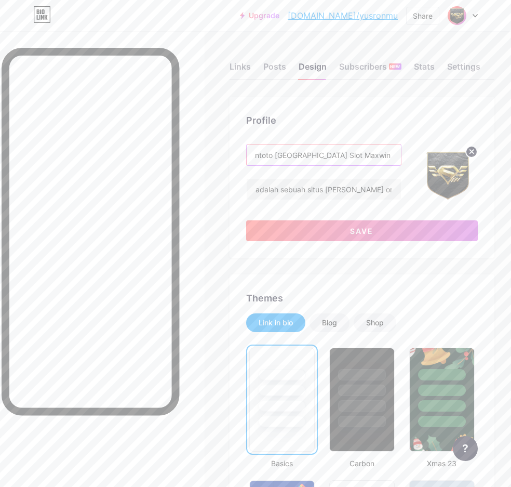
click at [302, 151] on input "Sintoto [GEOGRAPHIC_DATA] Slot Maxwin Setiap Malam" at bounding box center [324, 154] width 154 height 21
click at [291, 192] on input "adalah sebuah situs [PERSON_NAME] online yang mengklaim menyediakan berbagai pe…" at bounding box center [324, 189] width 154 height 21
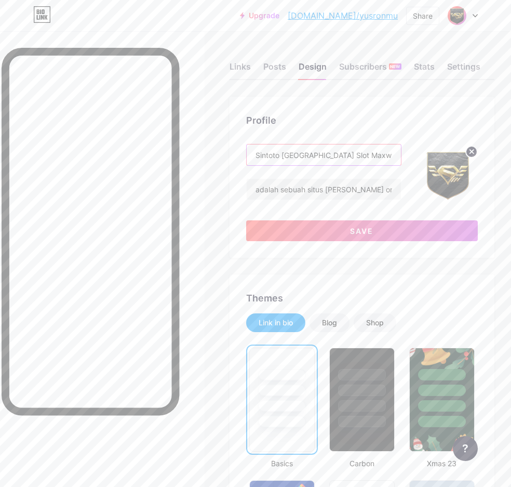
click at [261, 153] on input "Sintoto [GEOGRAPHIC_DATA] Slot Maxwin Setiap Malam" at bounding box center [324, 154] width 154 height 21
click at [260, 155] on input "Sintoto [GEOGRAPHIC_DATA] Slot Maxwin Setiap Malam" at bounding box center [324, 154] width 154 height 21
click at [254, 190] on input "adalah sebuah situs [PERSON_NAME] online yang mengklaim menyediakan berbagai pe…" at bounding box center [324, 189] width 154 height 21
paste input "Sintoto"
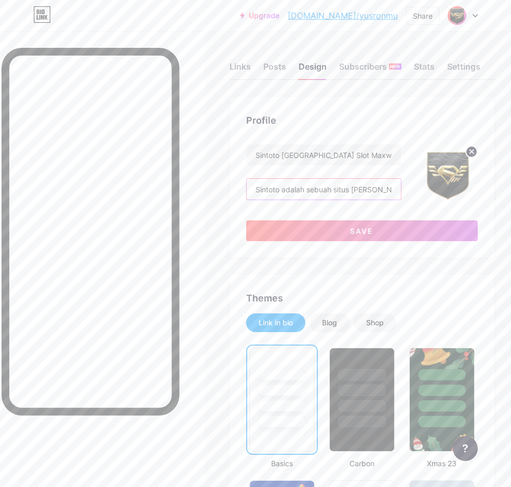
type input "Sintoto adalah sebuah situs [PERSON_NAME] online yang mengklaim menyediakan ber…"
click at [360, 189] on input "Sintoto adalah sebuah situs [PERSON_NAME] online yang mengklaim menyediakan ber…" at bounding box center [324, 189] width 154 height 21
click at [354, 139] on div "Profile Sintoto [GEOGRAPHIC_DATA] Slot Maxwin Setiap Malam Sintoto adalah sebua…" at bounding box center [362, 177] width 265 height 161
click at [368, 144] on div "Sintoto [GEOGRAPHIC_DATA] Slot Maxwin Setiap Malam" at bounding box center [323, 155] width 155 height 22
click at [374, 150] on input "Sintoto [GEOGRAPHIC_DATA] Slot Maxwin Setiap Malam" at bounding box center [324, 154] width 154 height 21
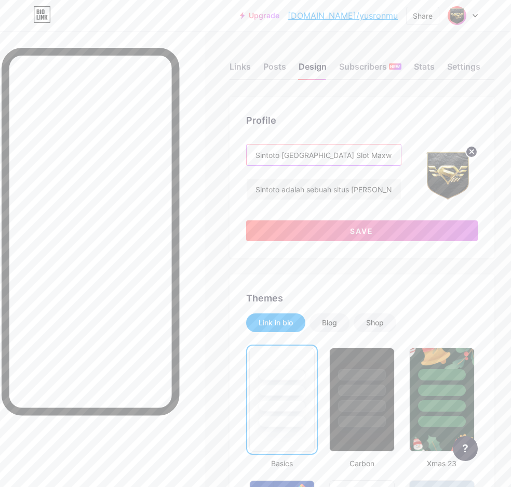
click at [301, 156] on input "Sintoto [GEOGRAPHIC_DATA] Slot Maxwin Setiap Malam" at bounding box center [324, 154] width 154 height 21
drag, startPoint x: 301, startPoint y: 156, endPoint x: 413, endPoint y: 150, distance: 111.9
click at [413, 150] on div "Sintoto [GEOGRAPHIC_DATA] Slot Maxwin Setiap Malam Sintoto adalah sebuah situs …" at bounding box center [362, 174] width 232 height 60
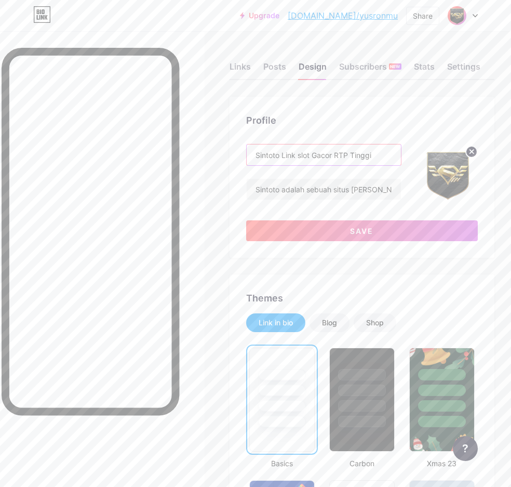
type input "Sintoto Link slot Gacor RTP Tinggi"
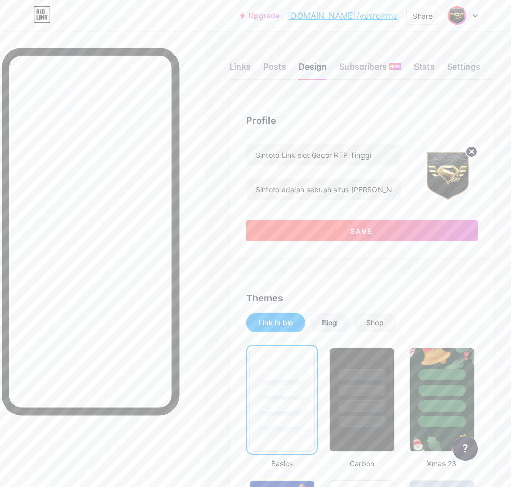
click at [349, 239] on button "Save" at bounding box center [362, 230] width 232 height 21
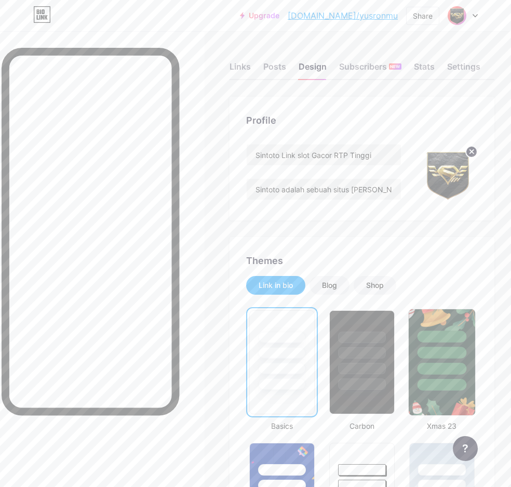
click at [470, 336] on div at bounding box center [442, 350] width 67 height 82
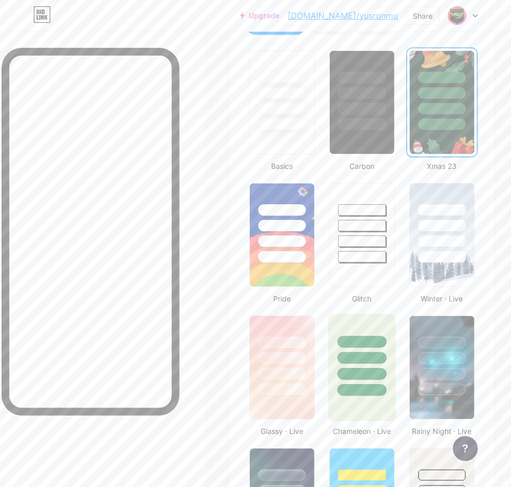
scroll to position [520, 8]
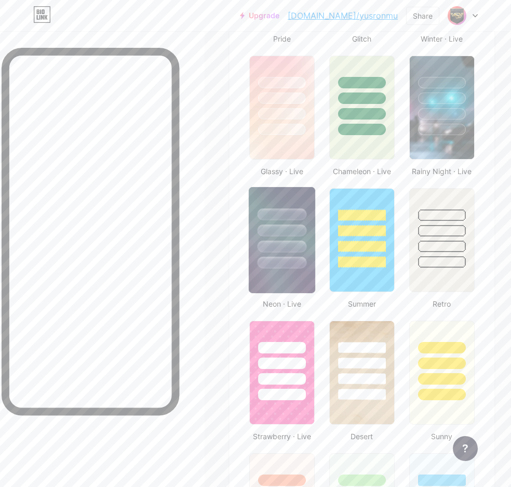
click at [313, 236] on div at bounding box center [282, 239] width 74 height 113
click at [307, 240] on div at bounding box center [282, 228] width 67 height 82
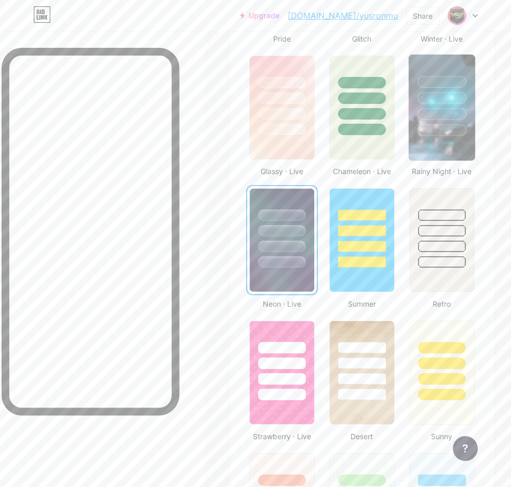
click at [438, 124] on div at bounding box center [441, 130] width 49 height 12
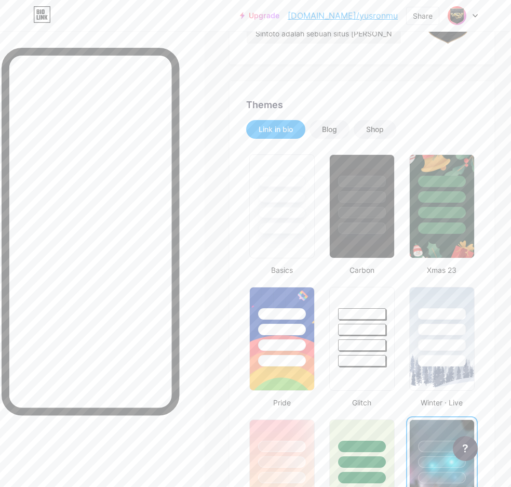
scroll to position [0, 8]
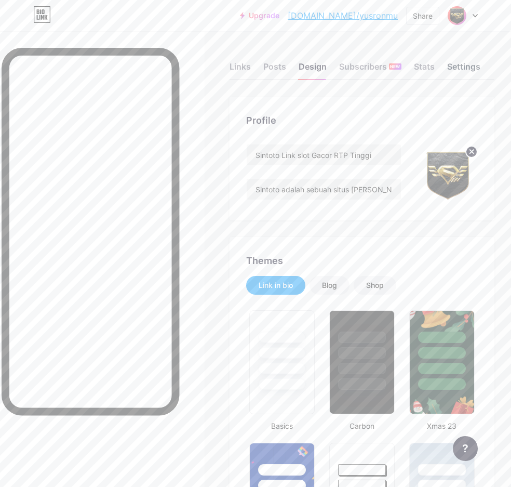
click at [468, 66] on div "Settings" at bounding box center [463, 69] width 33 height 19
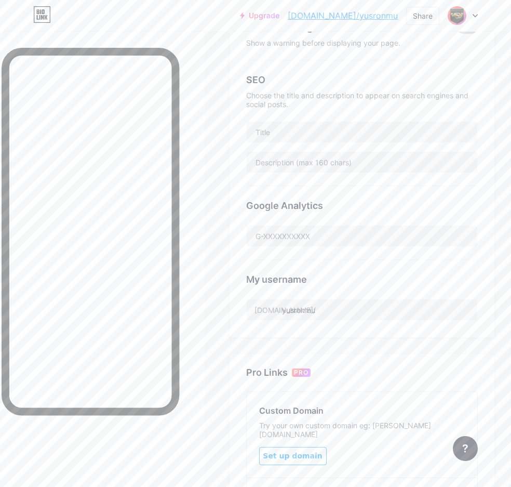
scroll to position [208, 0]
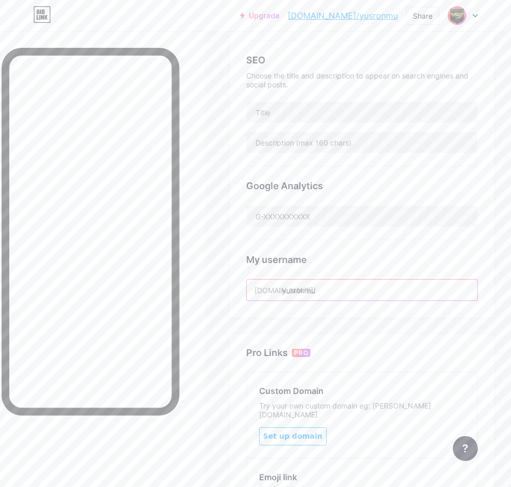
click at [350, 291] on input "yusronmu" at bounding box center [362, 290] width 231 height 21
click at [305, 292] on input "yusronmu" at bounding box center [362, 290] width 231 height 21
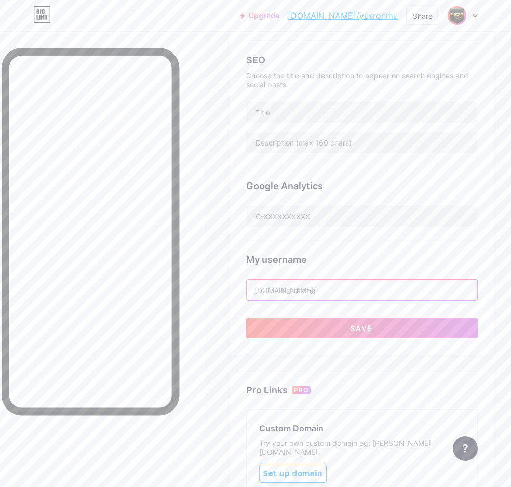
click at [300, 291] on input "text" at bounding box center [362, 290] width 231 height 21
type input "s"
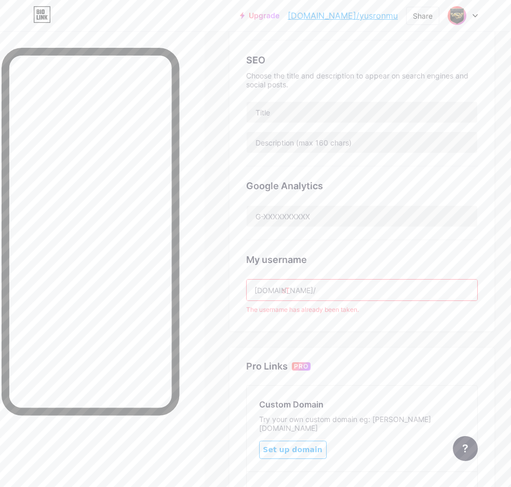
type input "s"
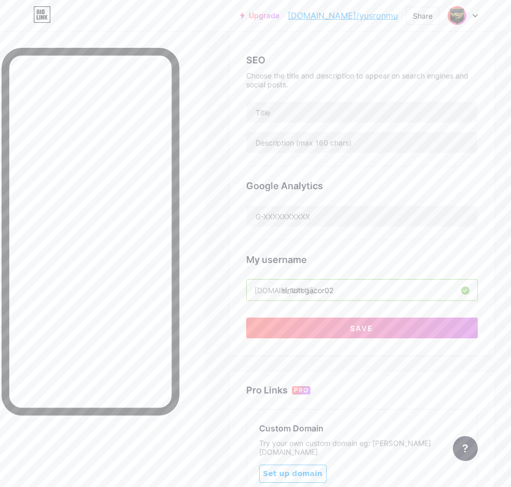
type input "sintotogacor02"
click at [194, 276] on div at bounding box center [102, 274] width 205 height 487
click at [318, 117] on input "text" at bounding box center [362, 112] width 231 height 21
paste input "Sintoto Link slot Gacor RTP Tinggi"
type input "Sintoto Link slot Gacor RTP Tinggi"
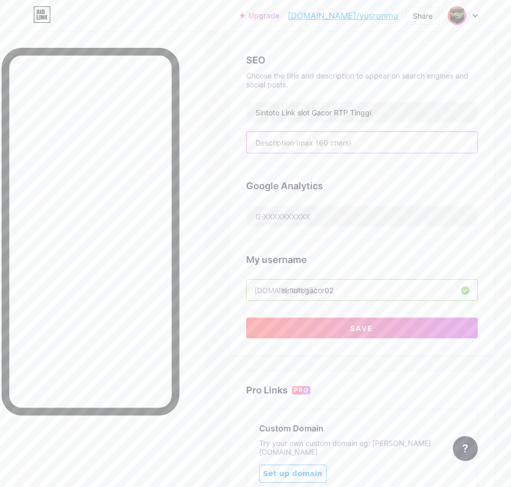
click at [349, 134] on input "text" at bounding box center [362, 142] width 231 height 21
paste input "Sintoto adalah sebuah situs [PERSON_NAME] online yang mengklaim menyediakan ber…"
type input "Sintoto adalah sebuah situs [PERSON_NAME] online yang mengklaim menyediakan ber…"
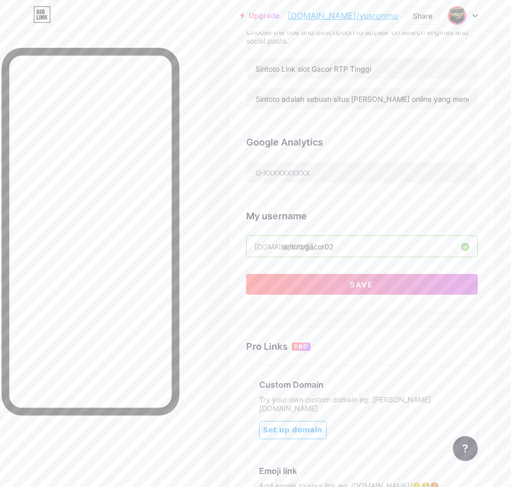
scroll to position [312, 0]
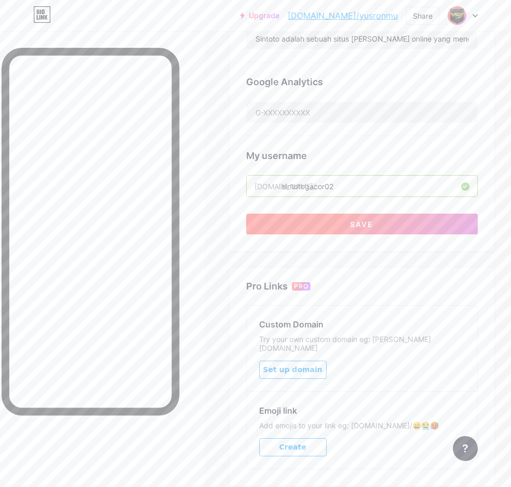
click at [387, 230] on button "Save" at bounding box center [362, 224] width 232 height 21
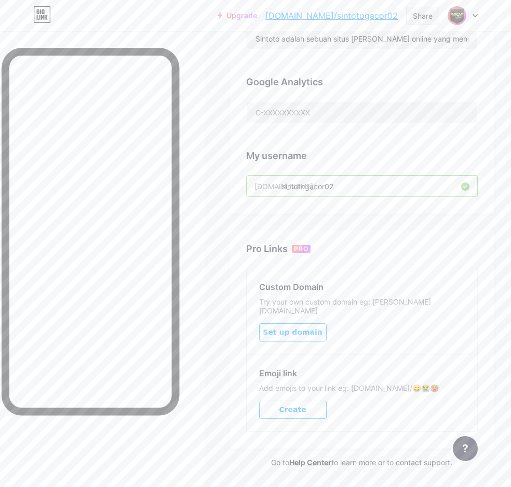
click at [422, 14] on div "Share" at bounding box center [423, 15] width 20 height 11
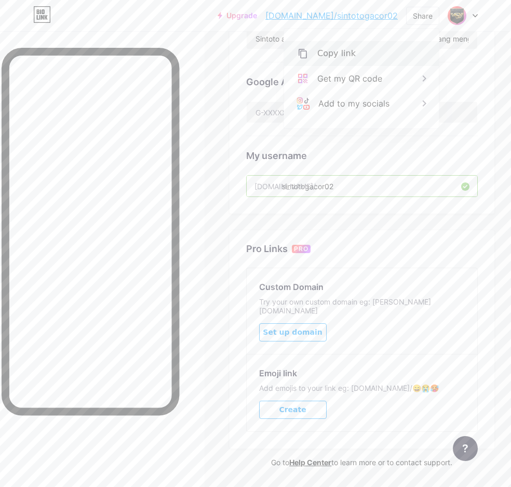
click at [331, 49] on div "Copy link" at bounding box center [337, 53] width 38 height 12
